Goal: Browse casually: Explore the website without a specific task or goal

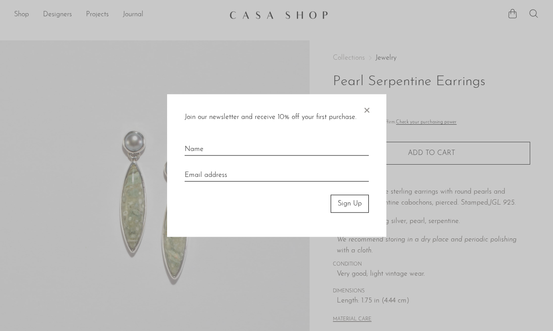
click at [368, 110] on span "×" at bounding box center [366, 108] width 9 height 28
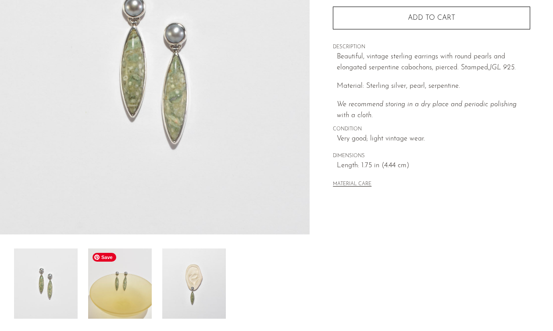
scroll to position [136, 0]
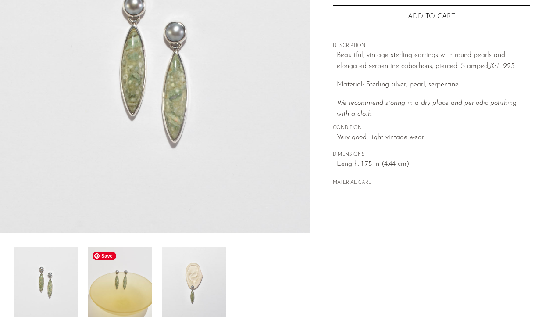
click at [122, 292] on img at bounding box center [120, 282] width 64 height 70
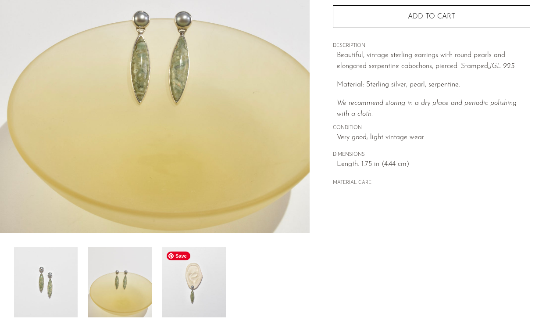
click at [188, 291] on img at bounding box center [194, 282] width 64 height 70
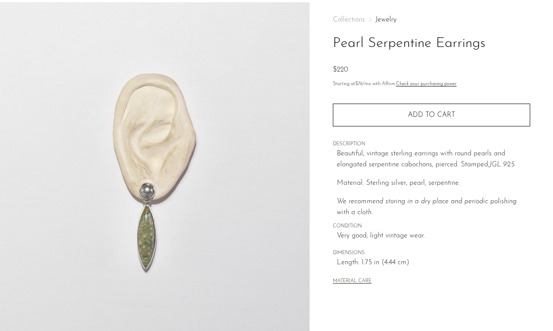
scroll to position [0, 0]
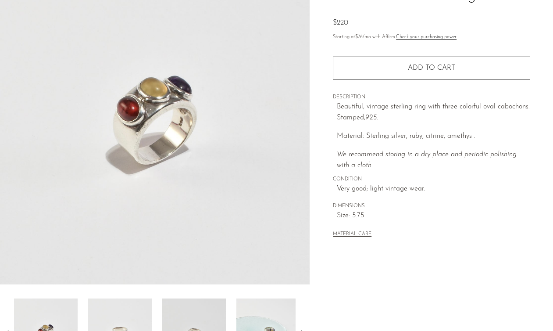
scroll to position [105, 0]
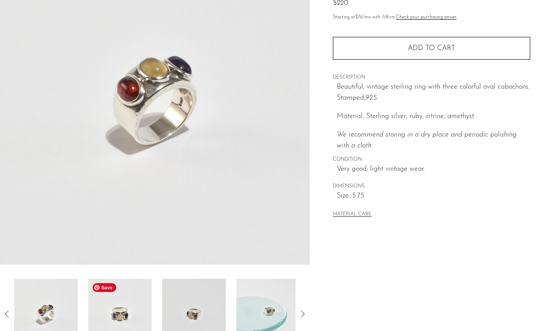
click at [129, 296] on img at bounding box center [120, 314] width 64 height 70
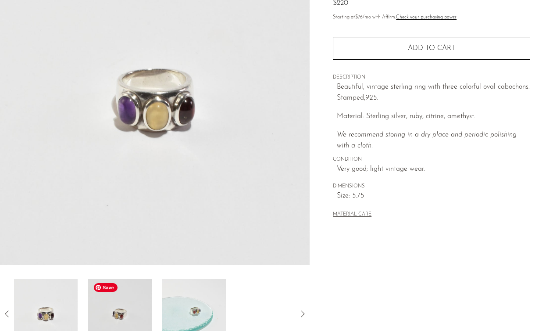
click at [139, 308] on img at bounding box center [120, 314] width 64 height 70
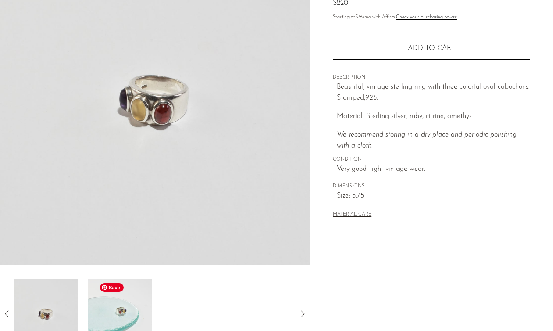
click at [136, 306] on img at bounding box center [120, 314] width 64 height 70
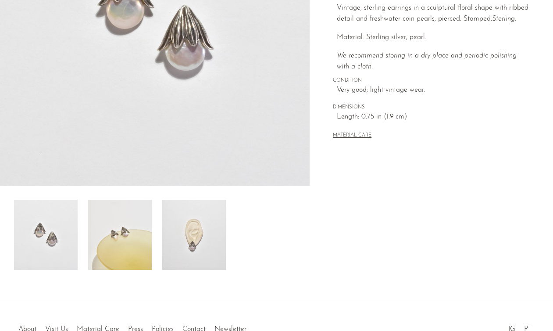
scroll to position [185, 0]
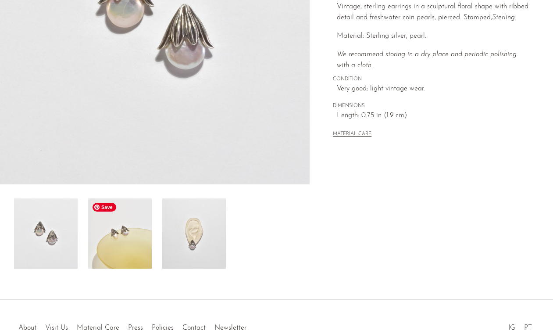
click at [124, 225] on img at bounding box center [120, 233] width 64 height 70
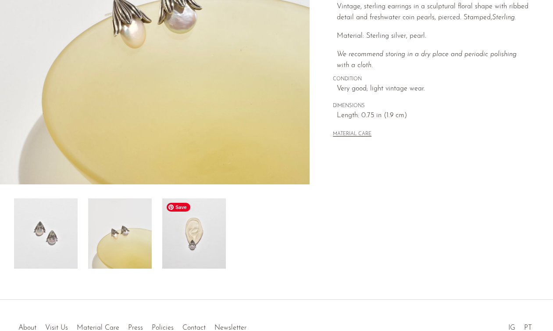
click at [183, 236] on img at bounding box center [194, 233] width 64 height 70
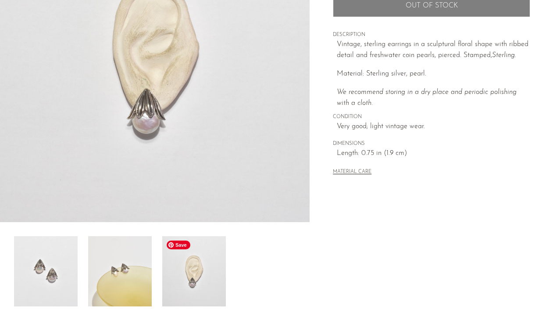
scroll to position [145, 0]
